Goal: Navigation & Orientation: Go to known website

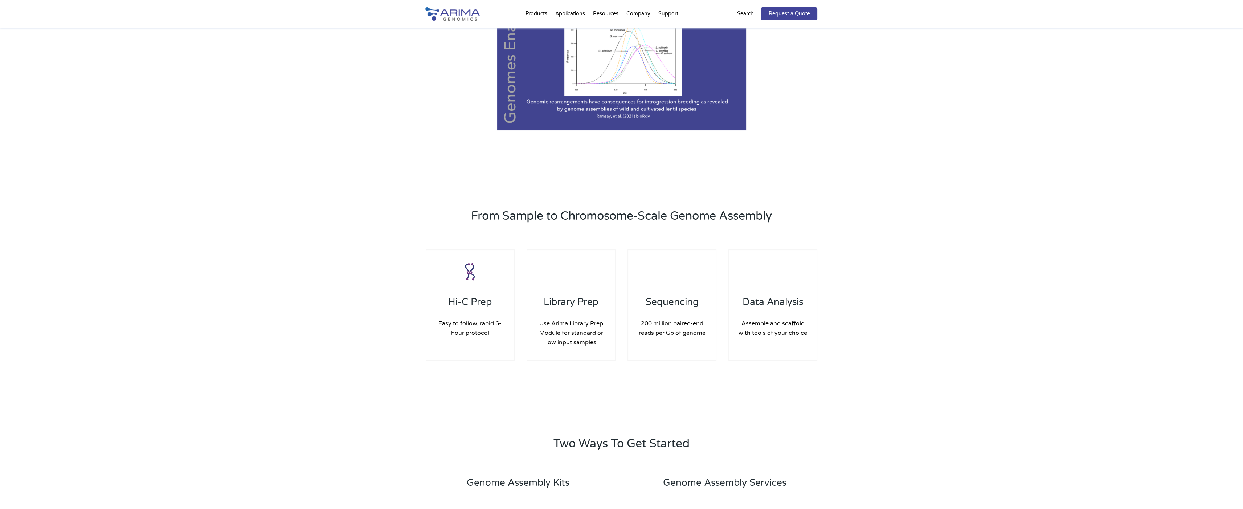
scroll to position [829, 0]
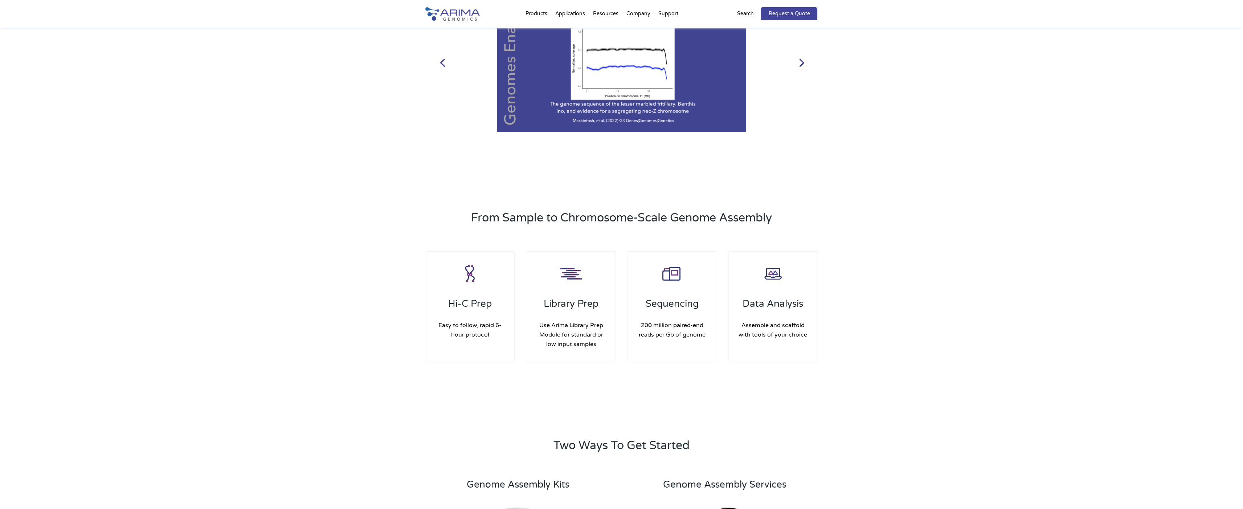
click at [693, 39] on div at bounding box center [621, 62] width 345 height 135
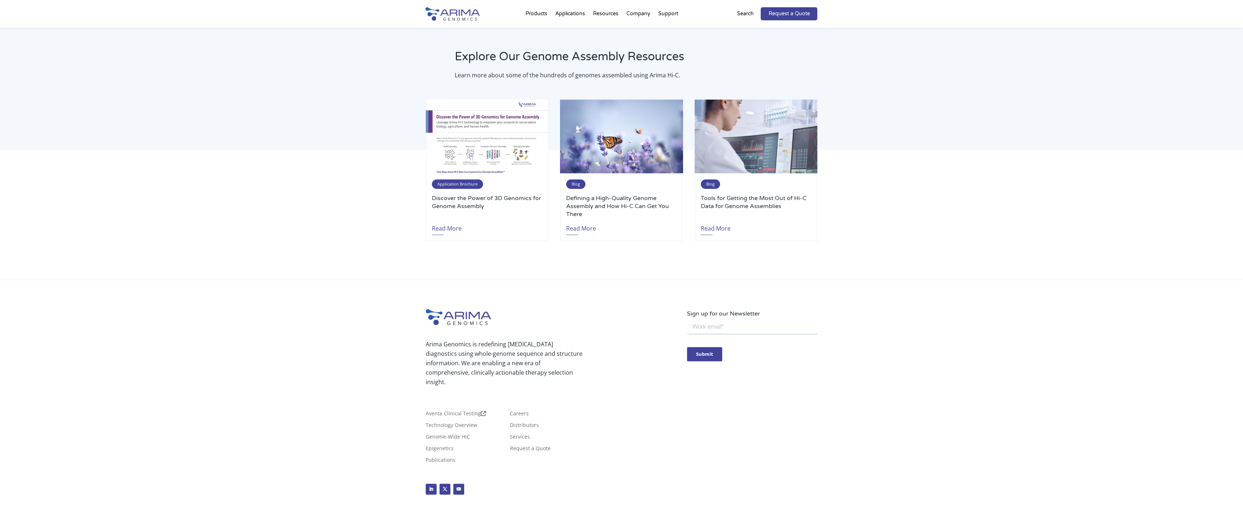
scroll to position [1880, 0]
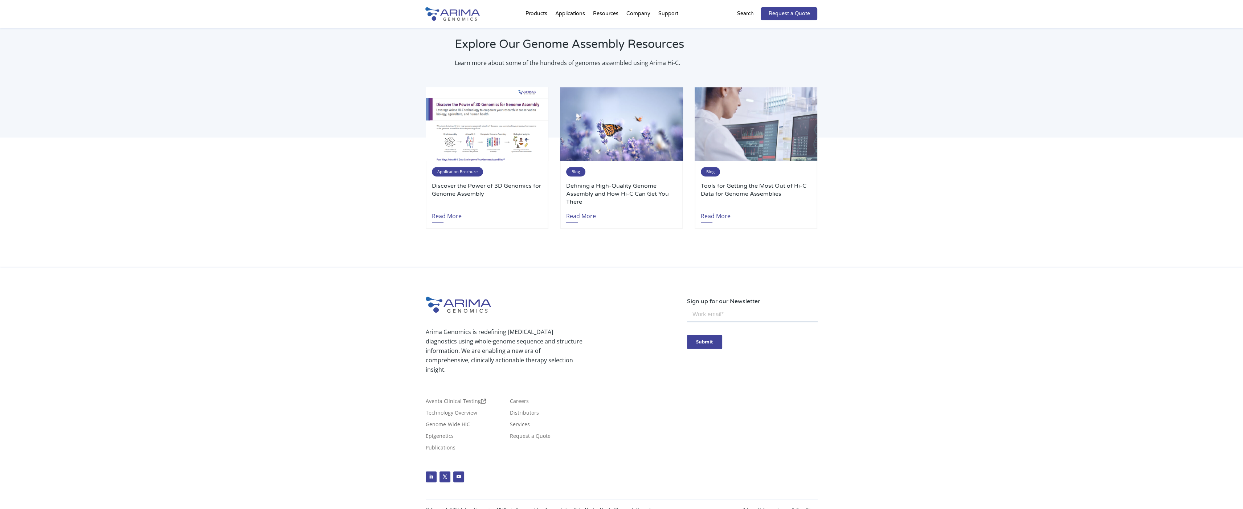
click at [476, 22] on link at bounding box center [452, 19] width 54 height 8
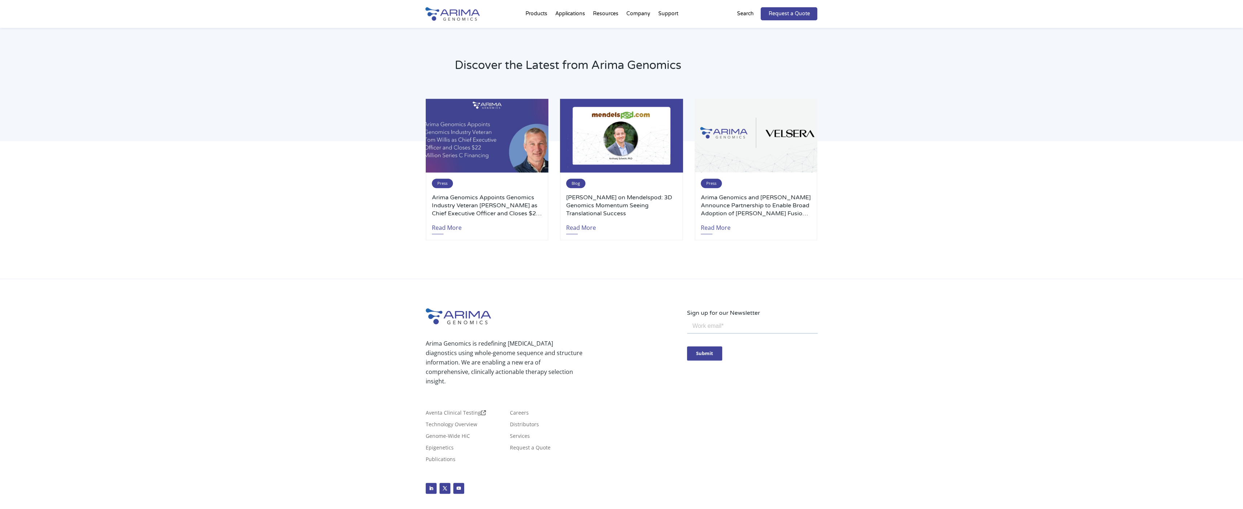
scroll to position [1528, 0]
